Goal: Information Seeking & Learning: Learn about a topic

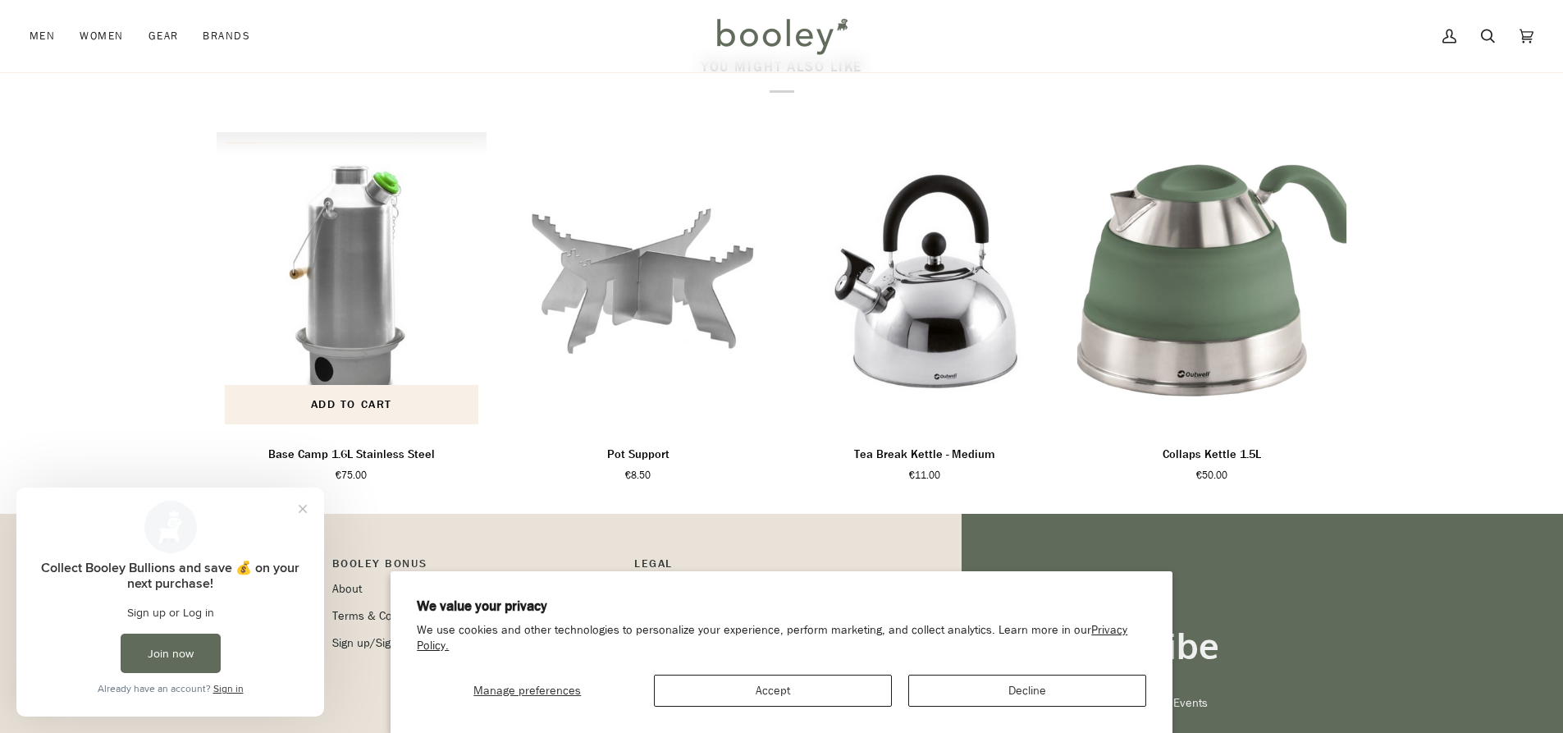
scroll to position [821, 0]
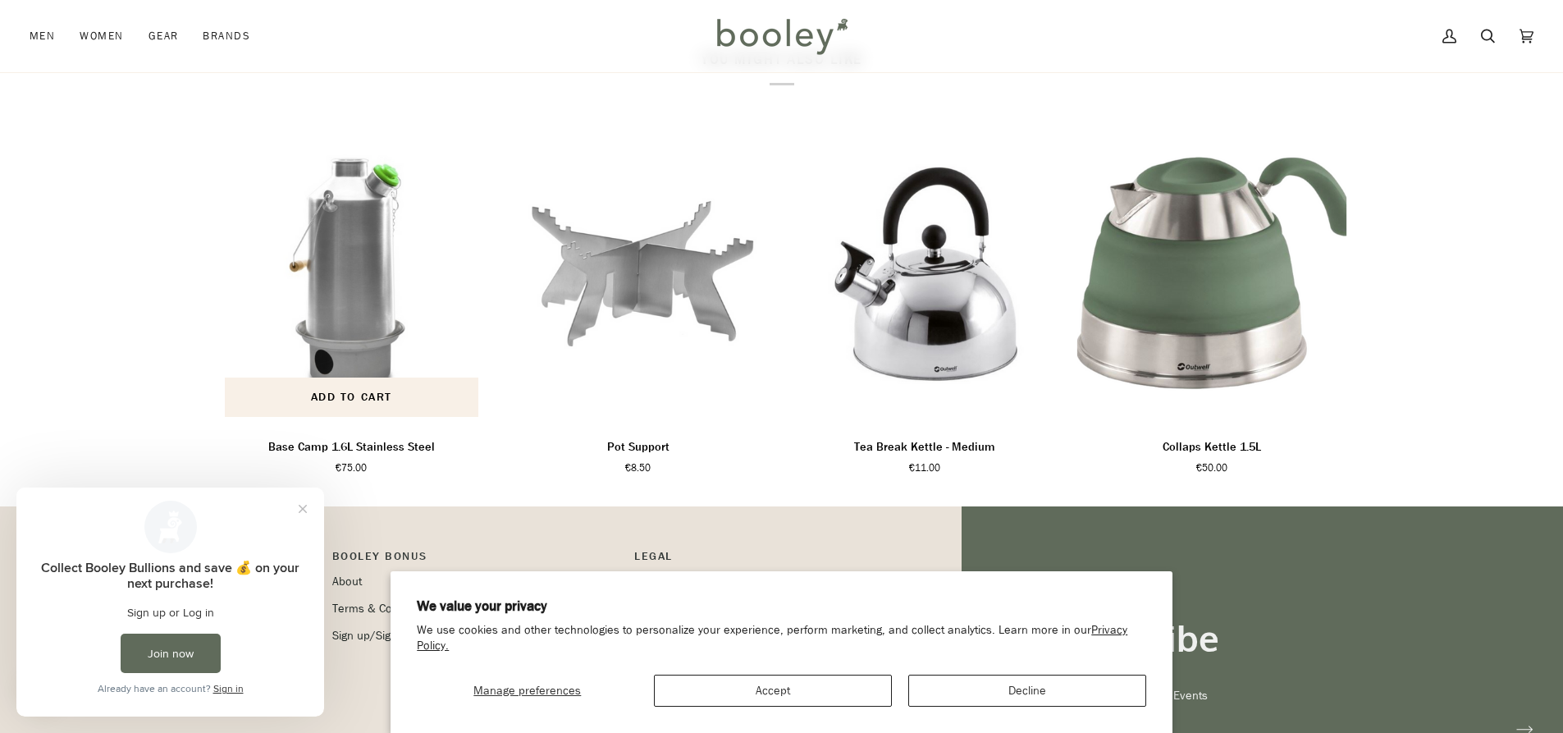
click at [379, 456] on p "Base Camp 1.6L Stainless Steel" at bounding box center [351, 447] width 167 height 18
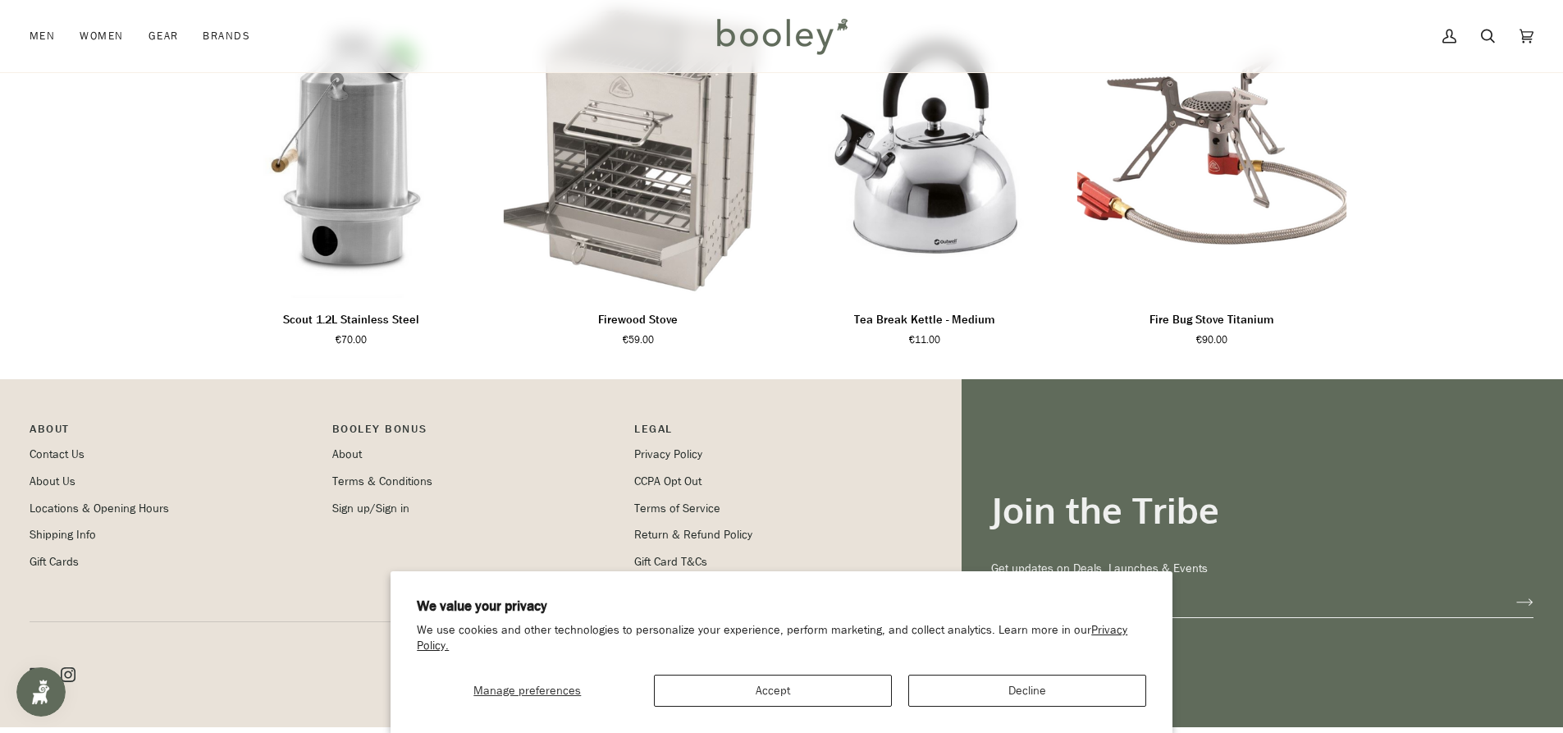
scroll to position [1059, 0]
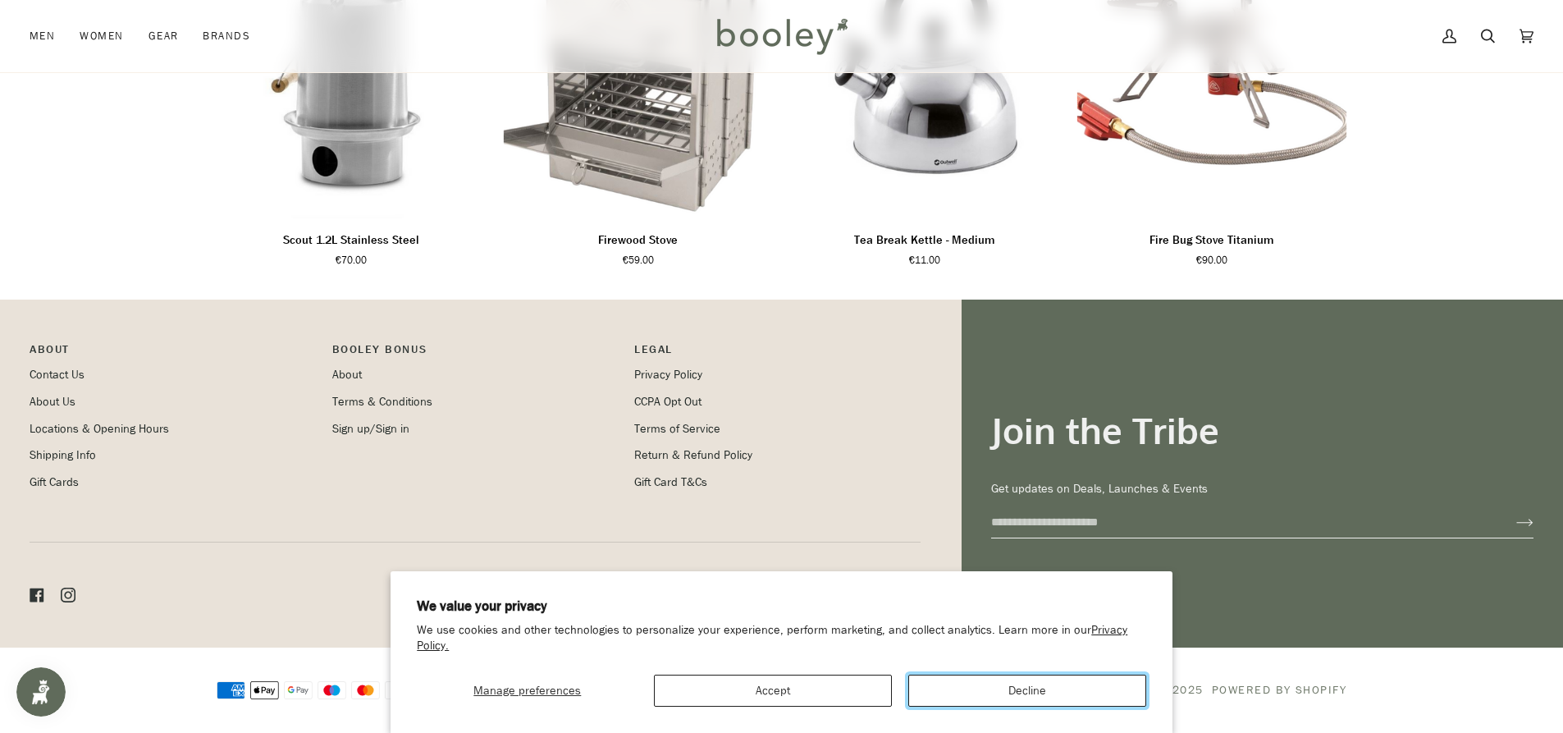
click at [1008, 690] on button "Decline" at bounding box center [1027, 690] width 238 height 32
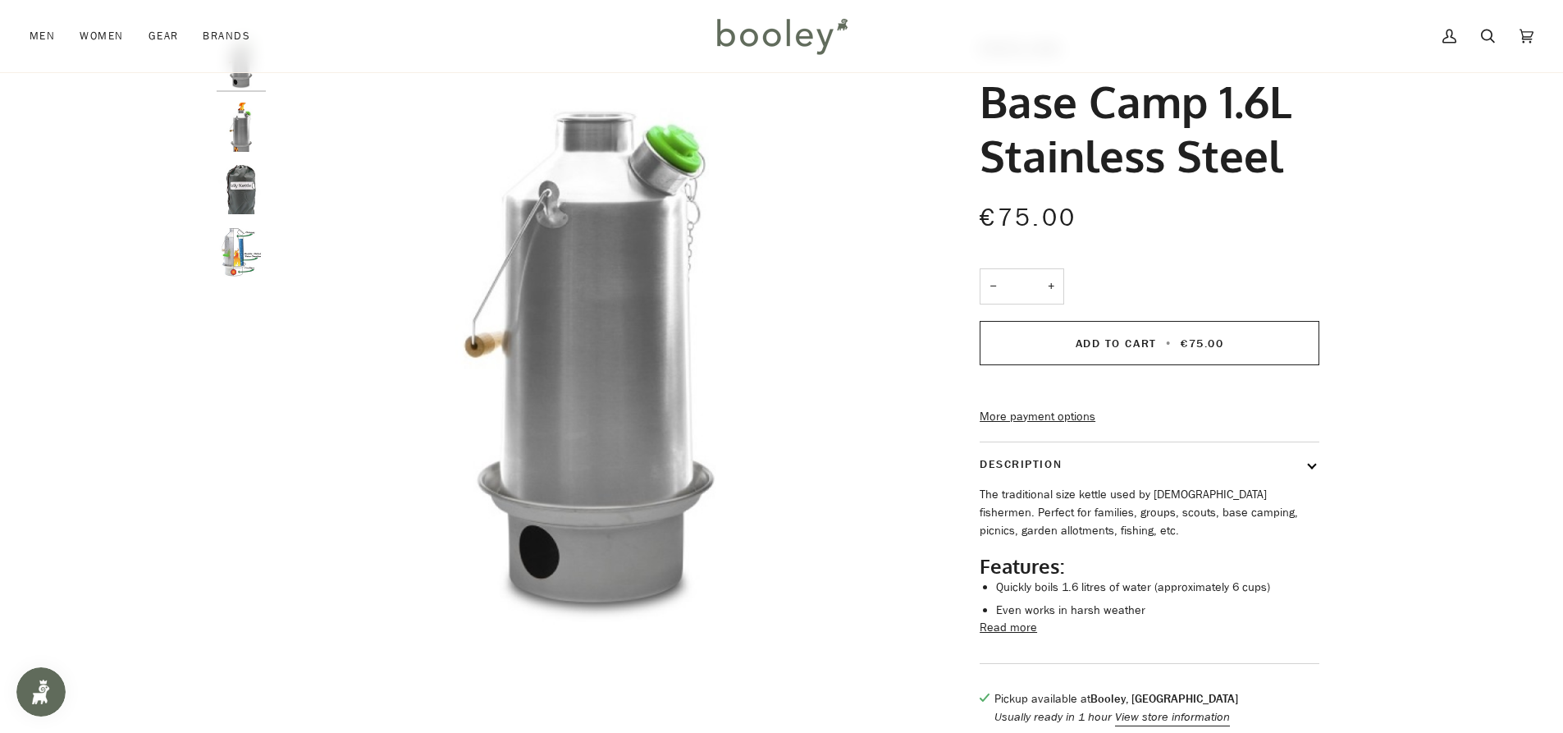
scroll to position [0, 0]
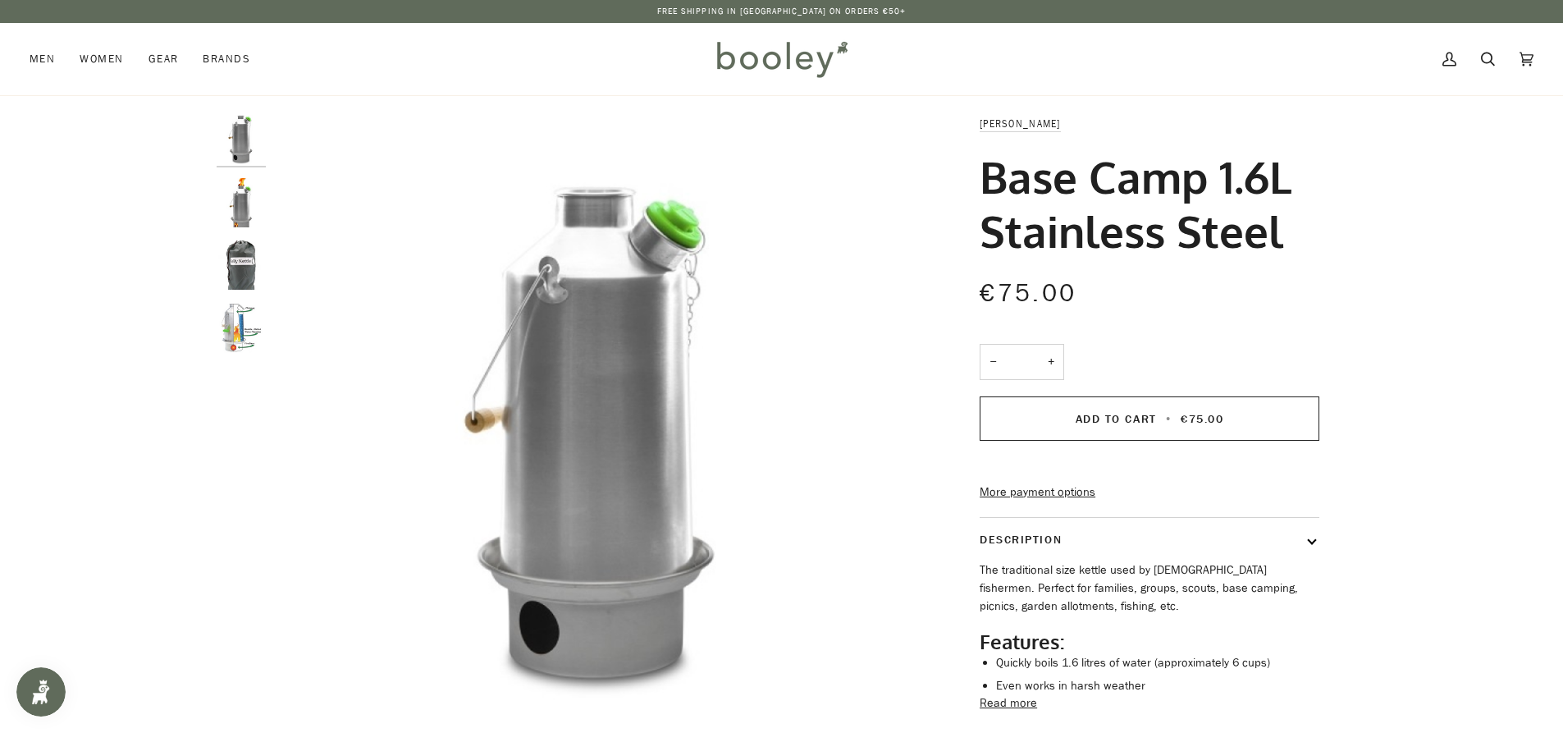
click at [263, 231] on div at bounding box center [245, 241] width 57 height 252
click at [239, 212] on img "Kelly Kettle Base Camp 1.6L Stainless Steel - Booley Galway" at bounding box center [241, 202] width 49 height 49
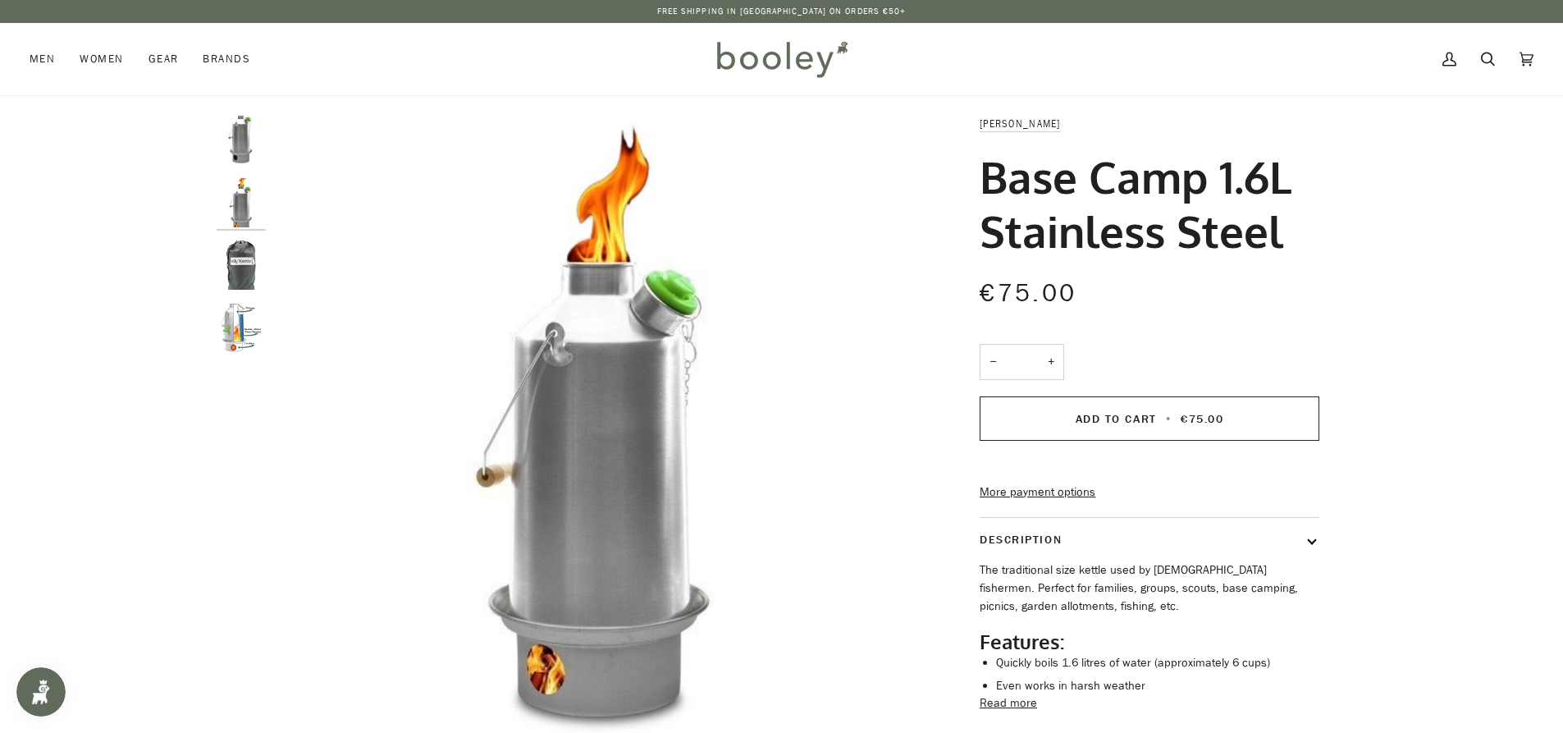
click at [235, 238] on div at bounding box center [245, 241] width 57 height 252
click at [247, 258] on img "Kelly Kettle Base Camp 1.6L Stainless Steel - Booley Galway" at bounding box center [241, 264] width 49 height 49
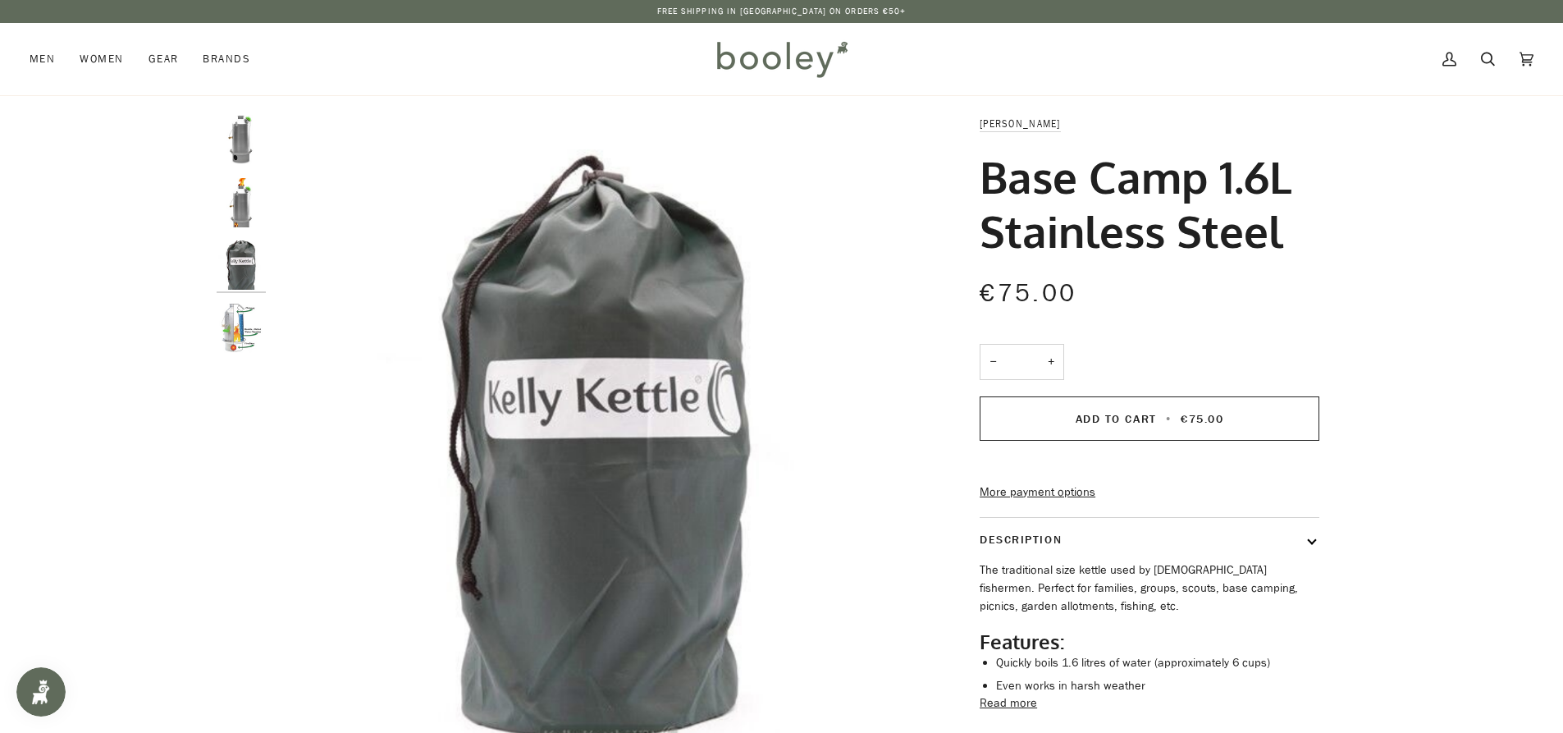
click at [231, 332] on img "Kelly Kettle Base Camp 1.6L Stainless Steel - Booley Galway" at bounding box center [241, 328] width 49 height 49
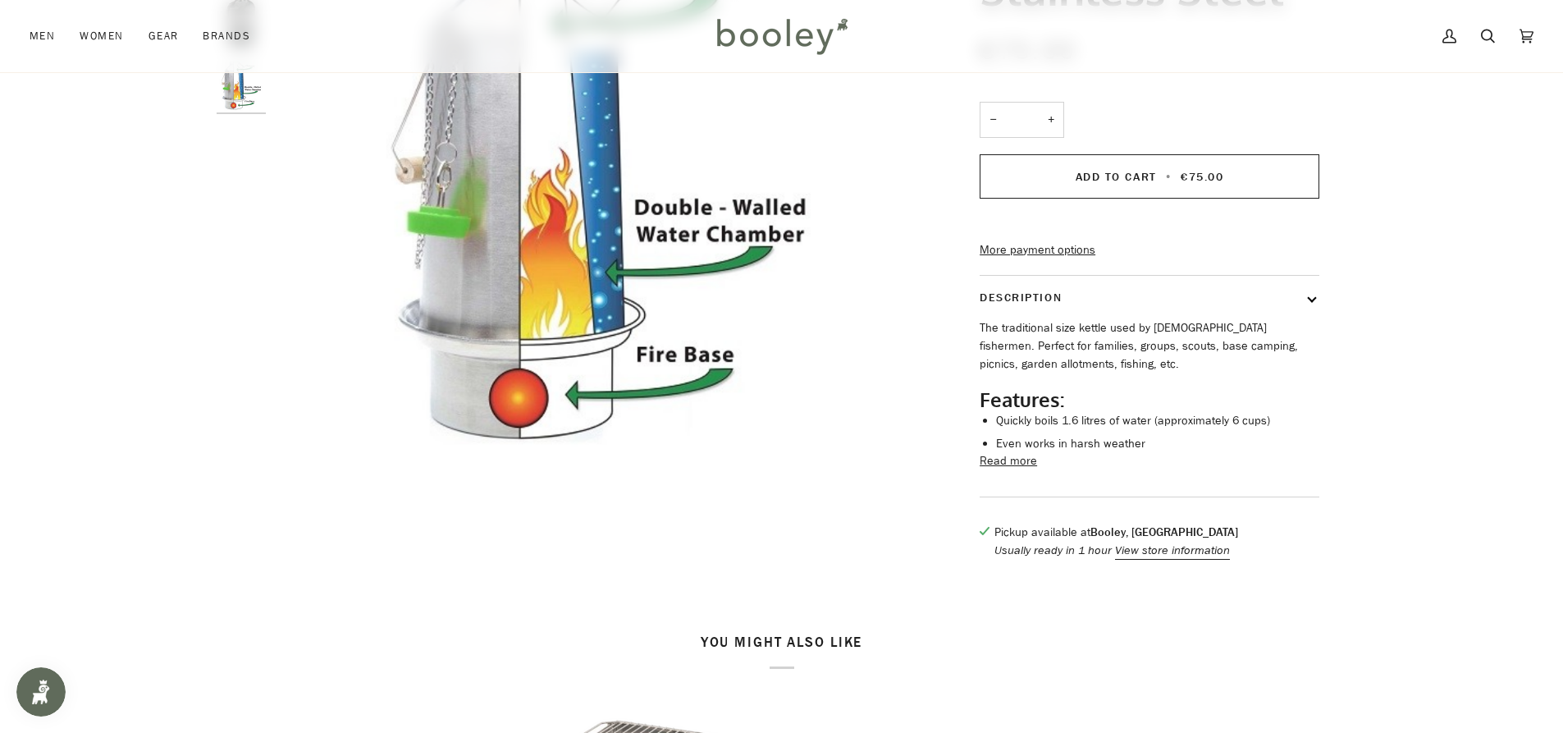
scroll to position [246, 0]
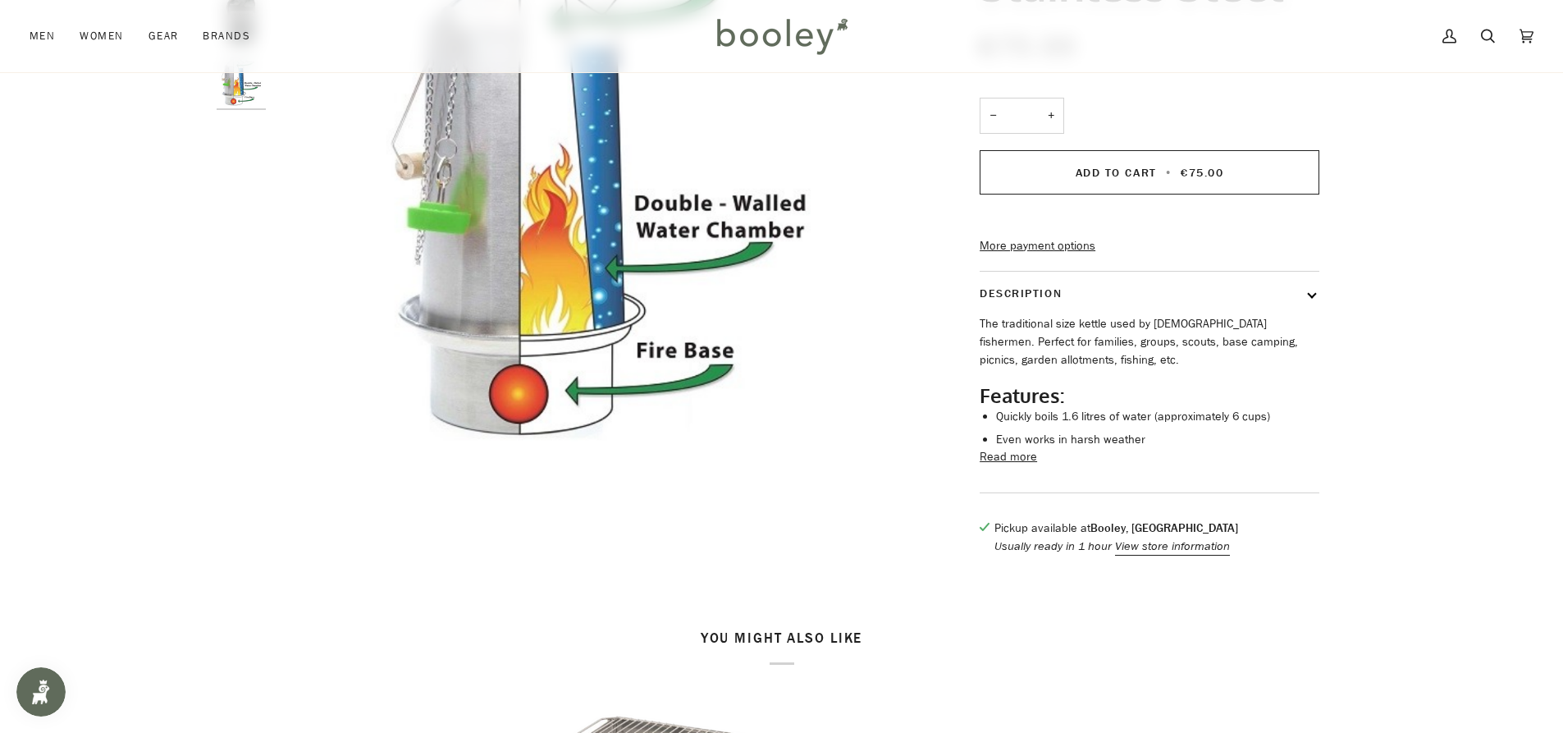
click at [1002, 466] on button "Read more" at bounding box center [1008, 457] width 57 height 18
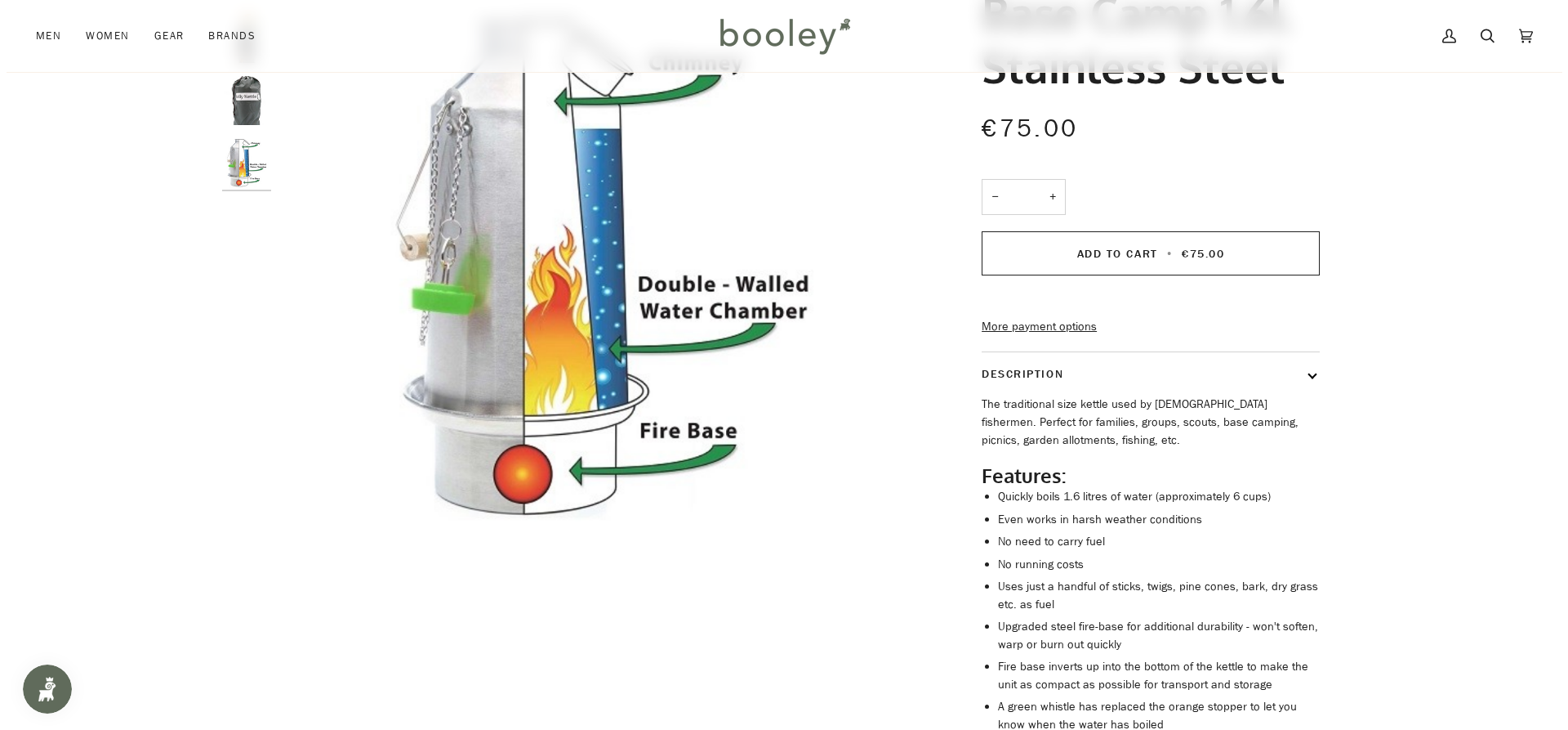
scroll to position [0, 0]
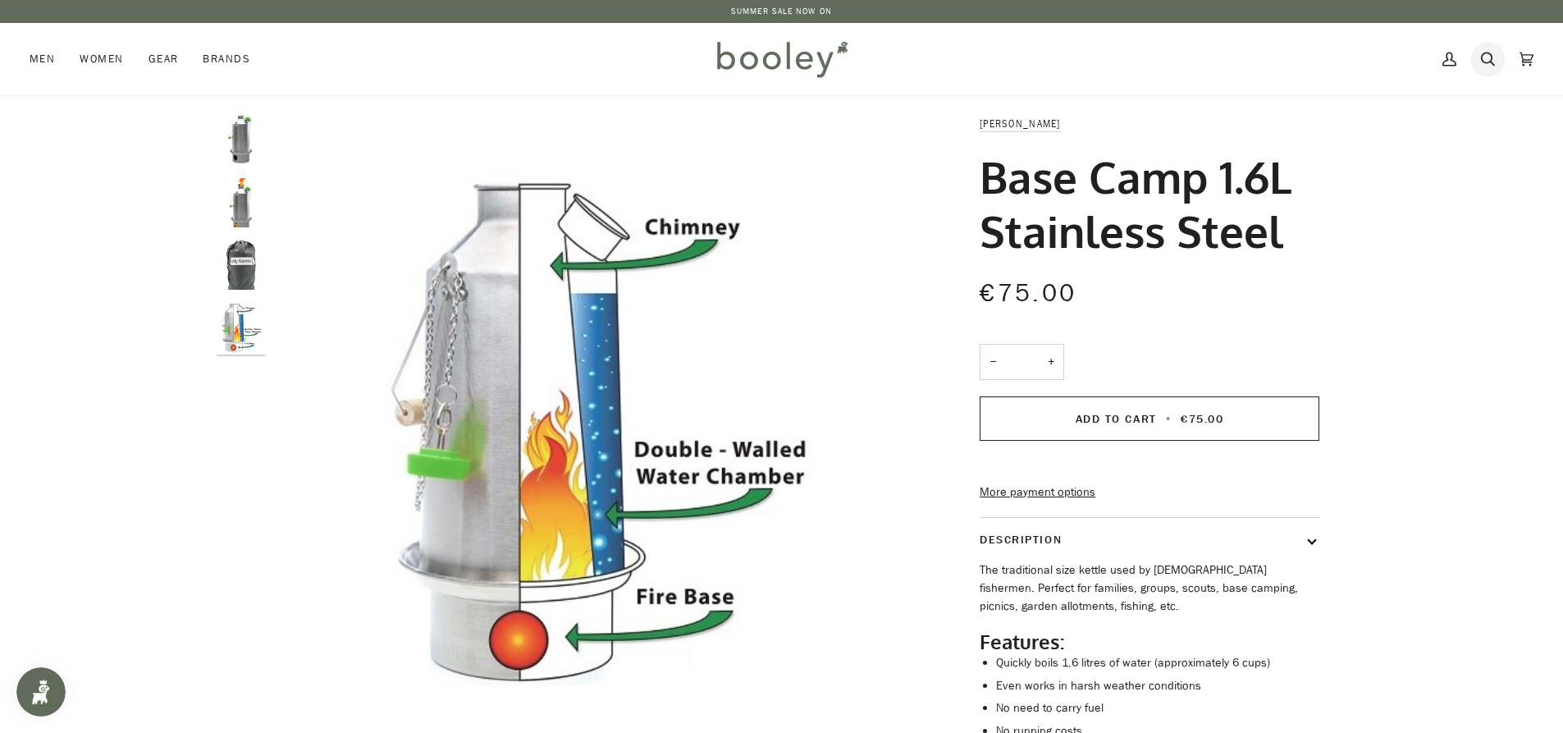
click at [1494, 50] on icon at bounding box center [1488, 59] width 14 height 25
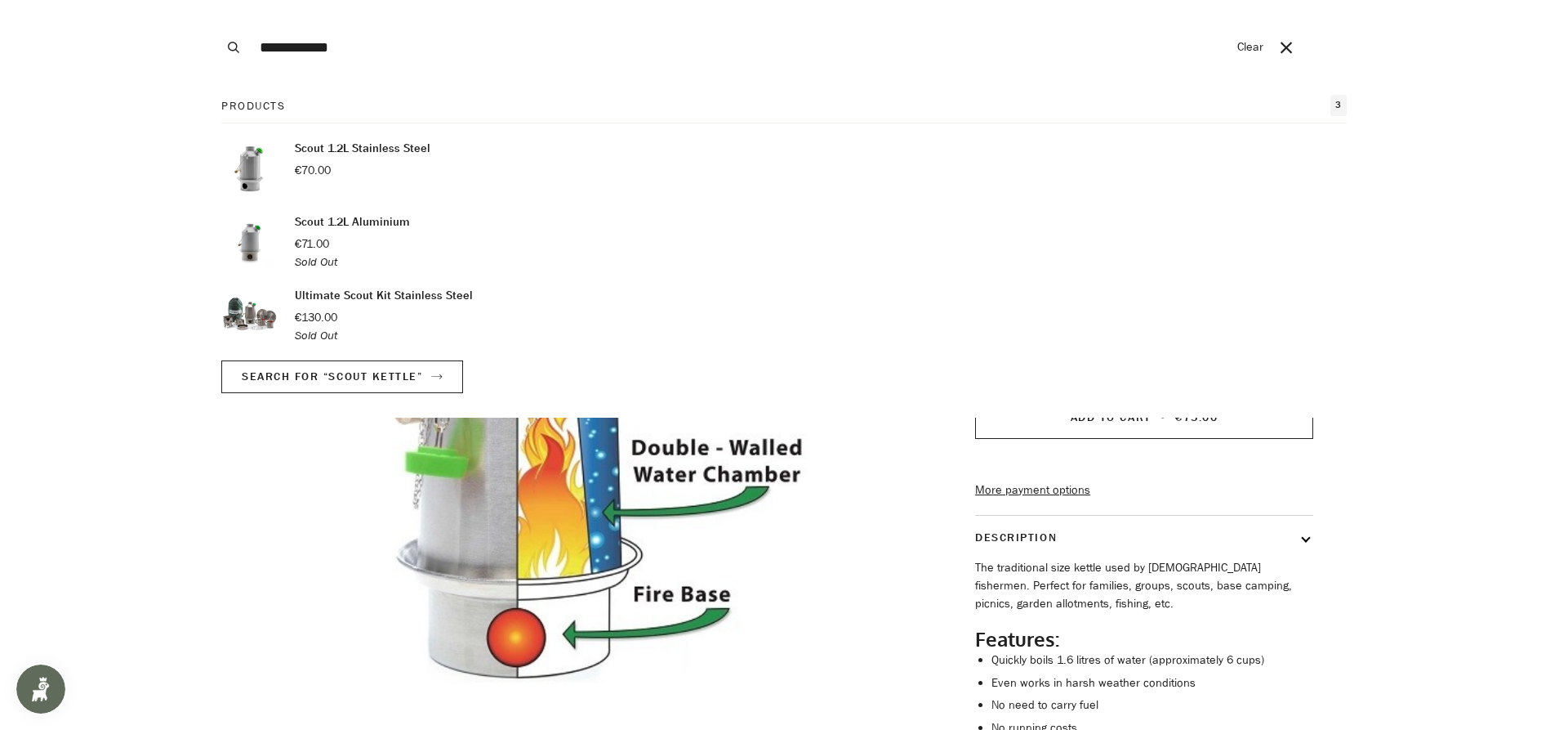
type input "**********"
click at [216, 0] on button "Search" at bounding box center [234, 47] width 36 height 95
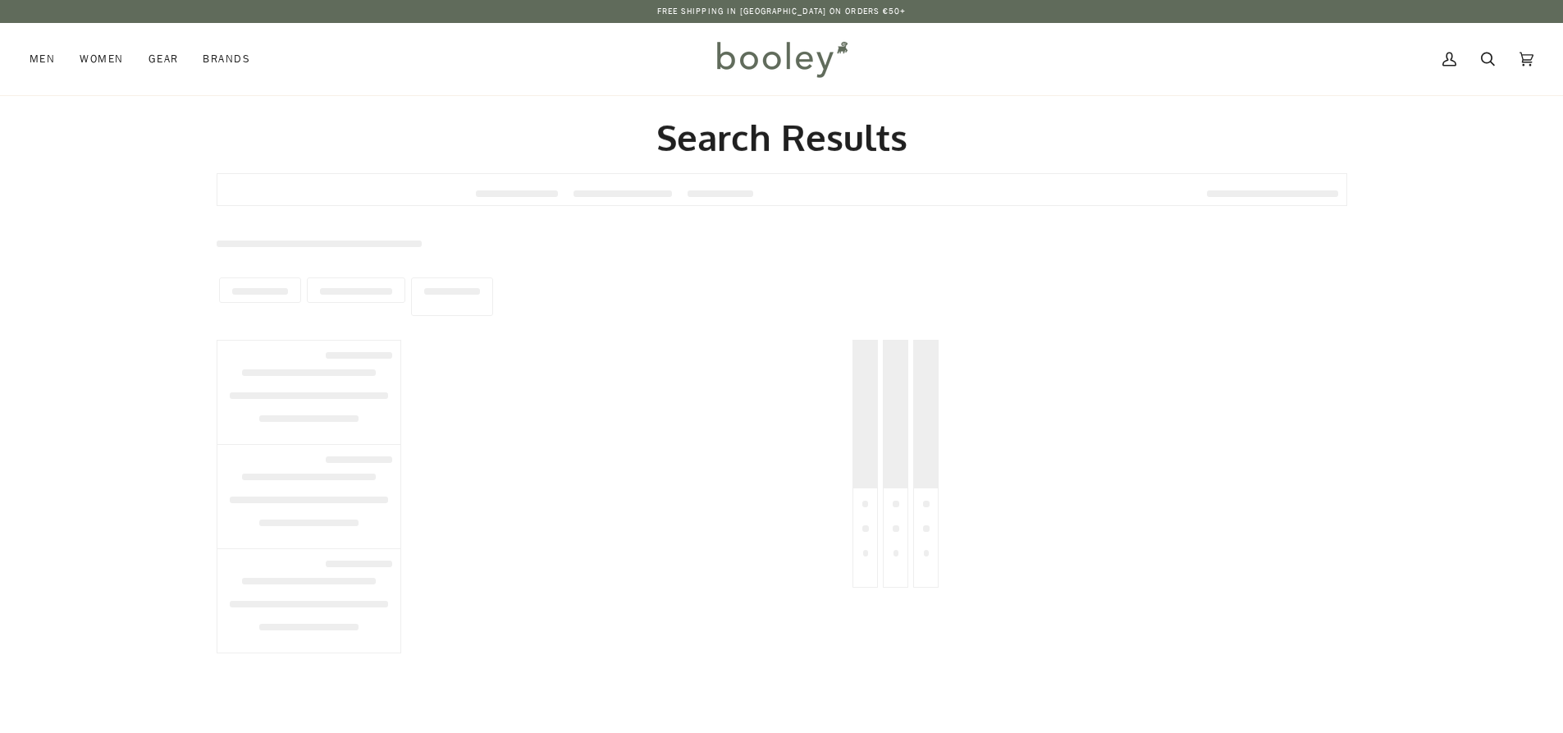
type input "**********"
